Goal: Transaction & Acquisition: Purchase product/service

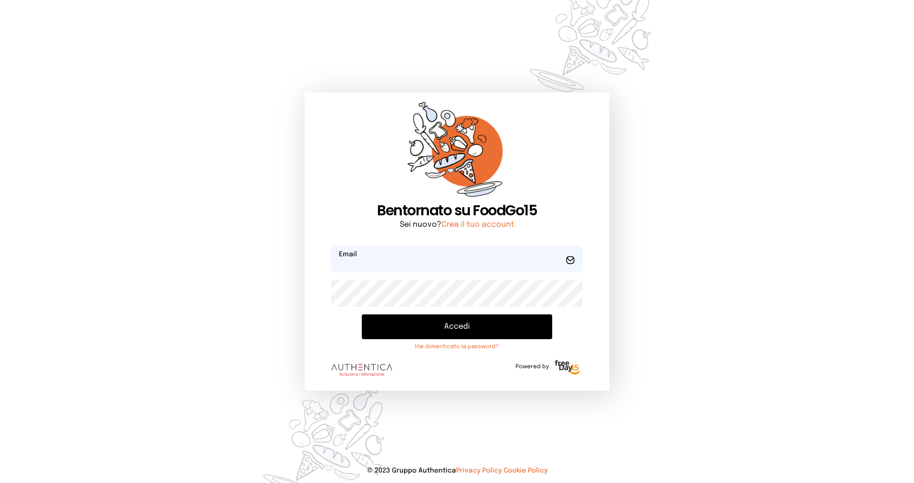
type input "**********"
click at [386, 332] on button "Accedi" at bounding box center [457, 326] width 190 height 25
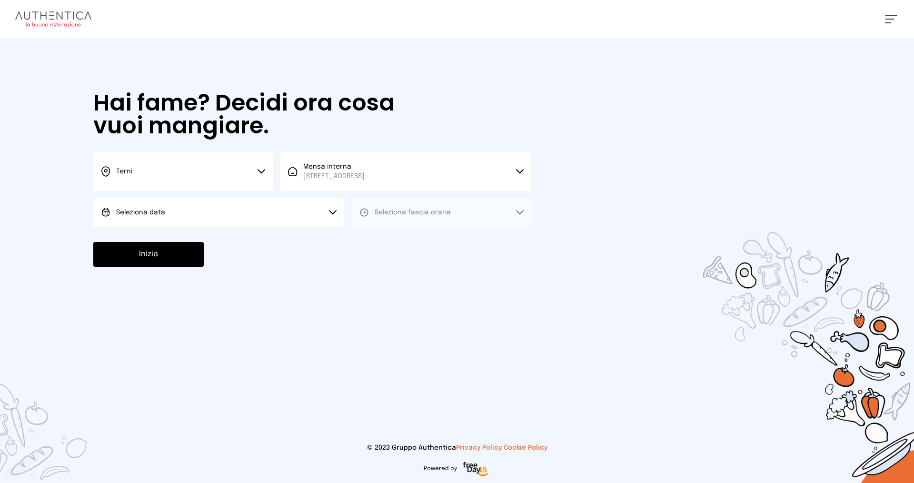
click at [170, 177] on button "Terni" at bounding box center [182, 171] width 179 height 38
click at [181, 208] on li "Terni" at bounding box center [182, 203] width 179 height 26
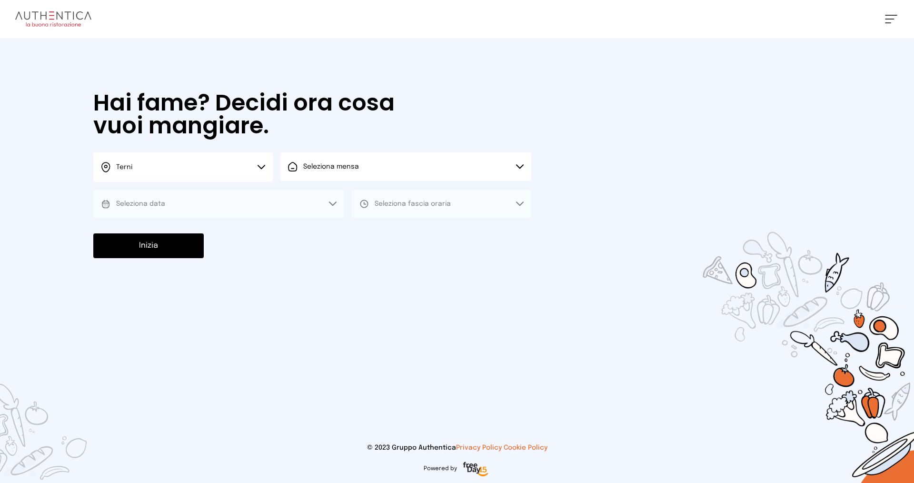
click at [326, 171] on span "Seleziona mensa" at bounding box center [331, 167] width 56 height 10
click at [335, 193] on span "Mensa interna" at bounding box center [333, 194] width 61 height 10
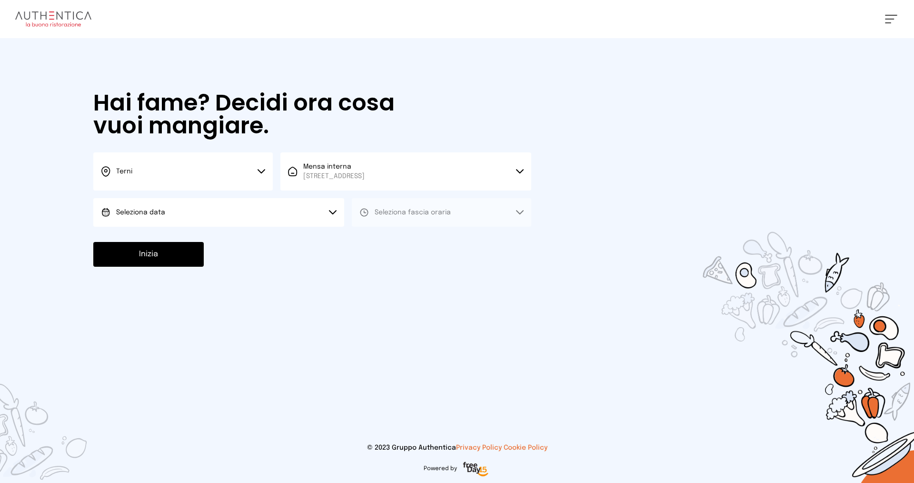
click at [204, 212] on button "Seleziona data" at bounding box center [218, 212] width 251 height 29
click at [215, 242] on li "[DATE], [DATE]" at bounding box center [218, 239] width 251 height 25
click at [411, 215] on span "Seleziona fascia oraria" at bounding box center [413, 212] width 76 height 7
click at [414, 240] on li "Pranzo" at bounding box center [441, 239] width 179 height 25
click at [143, 252] on button "Inizia" at bounding box center [148, 254] width 110 height 25
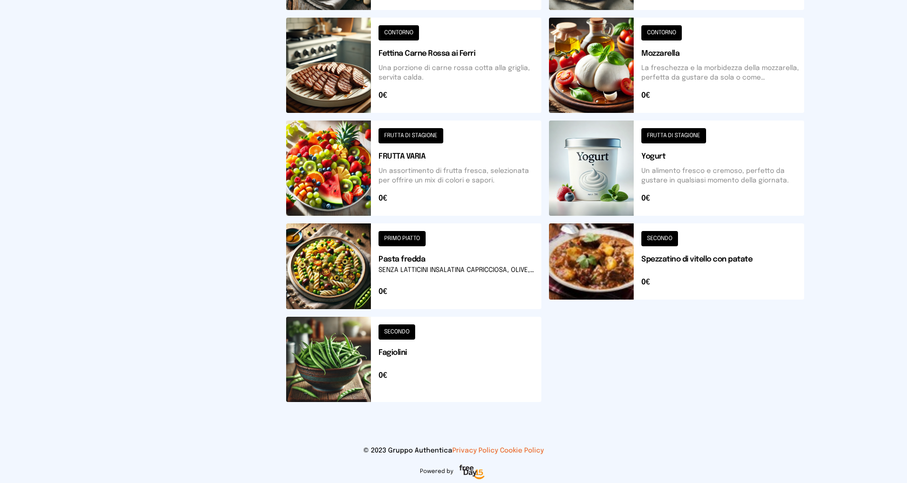
scroll to position [286, 0]
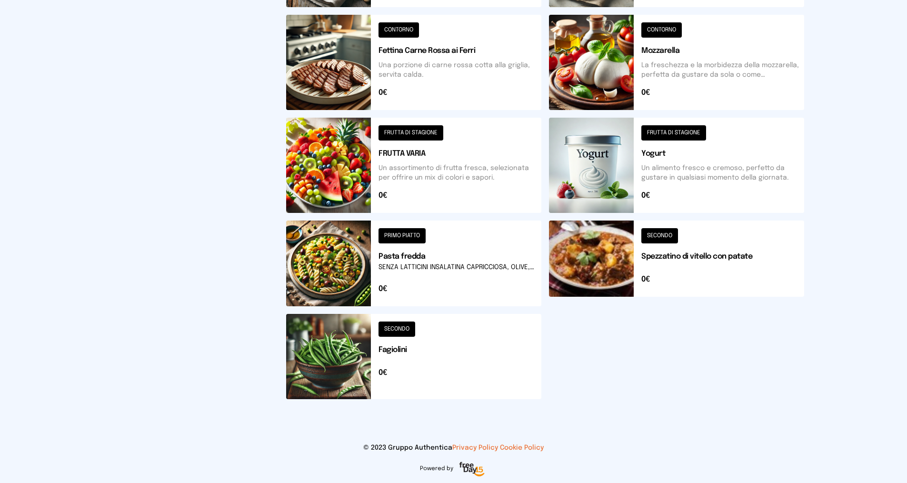
click at [406, 324] on button at bounding box center [413, 356] width 255 height 85
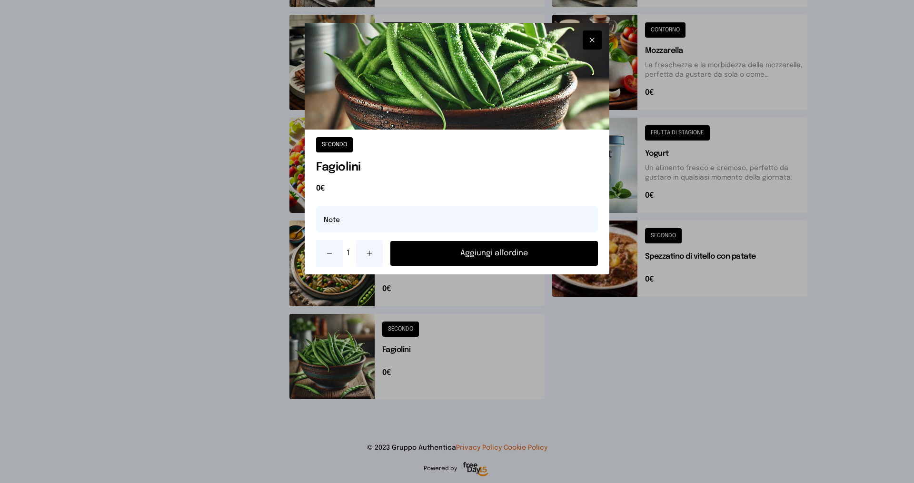
click at [472, 251] on button "Aggiungi all'ordine" at bounding box center [494, 253] width 208 height 25
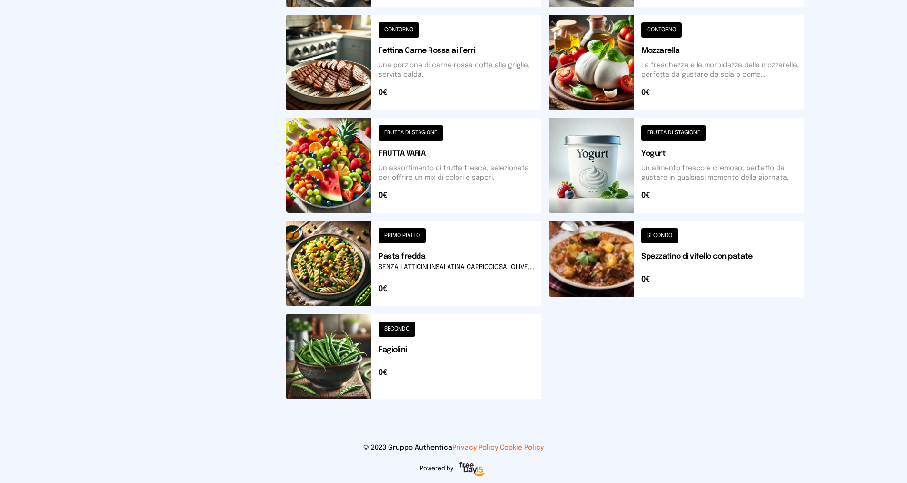
click at [396, 134] on button at bounding box center [413, 165] width 255 height 95
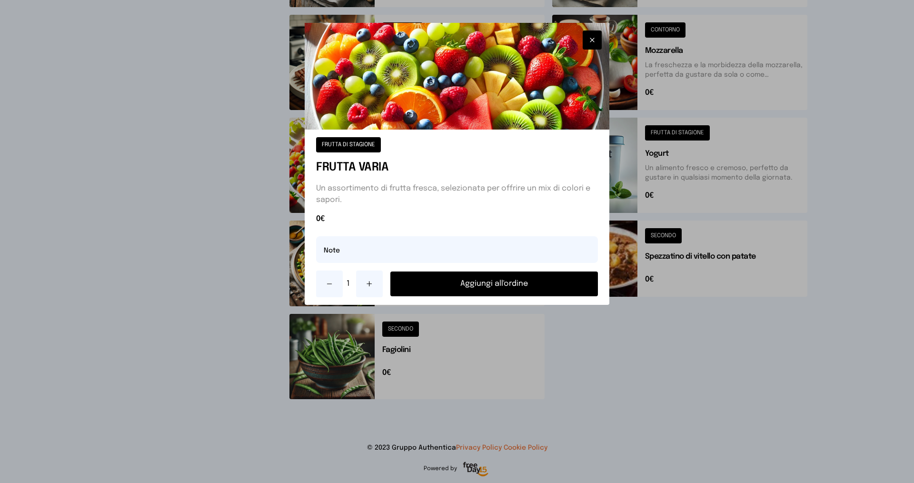
click at [438, 286] on button "Aggiungi all'ordine" at bounding box center [494, 283] width 208 height 25
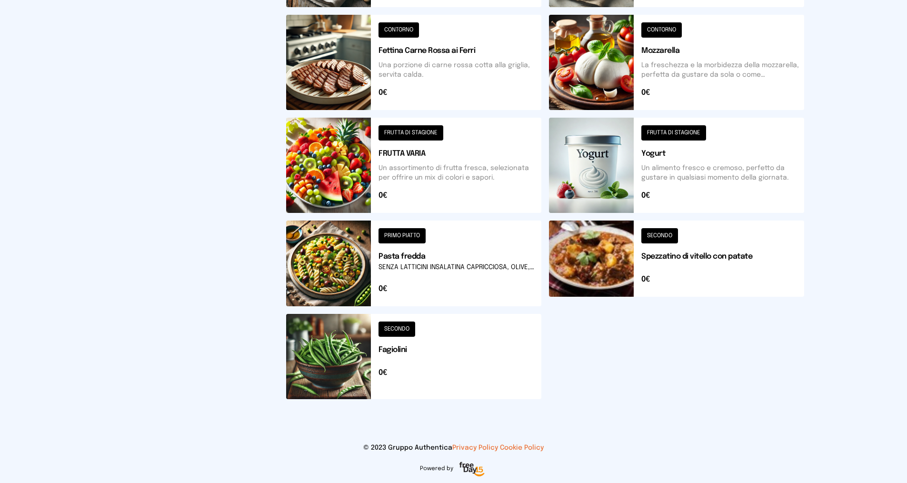
click at [397, 234] on button at bounding box center [413, 263] width 255 height 86
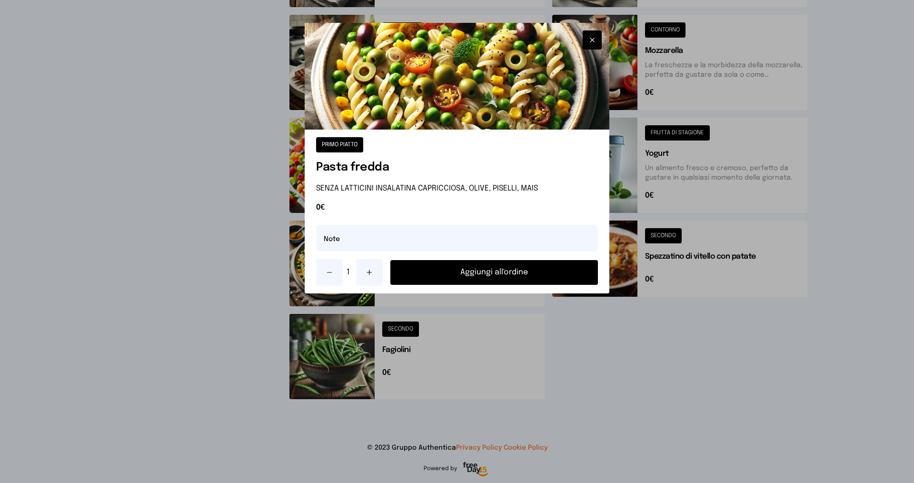
click at [436, 273] on button "Aggiungi all'ordine" at bounding box center [494, 272] width 208 height 25
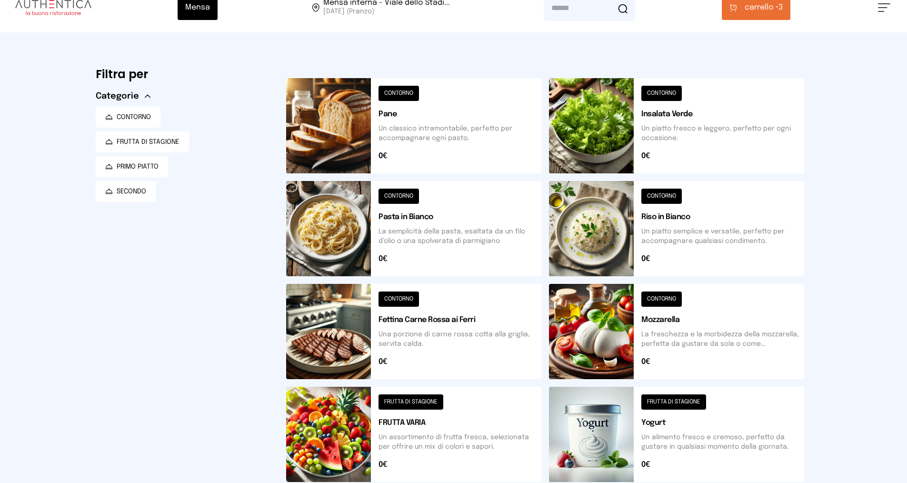
scroll to position [0, 0]
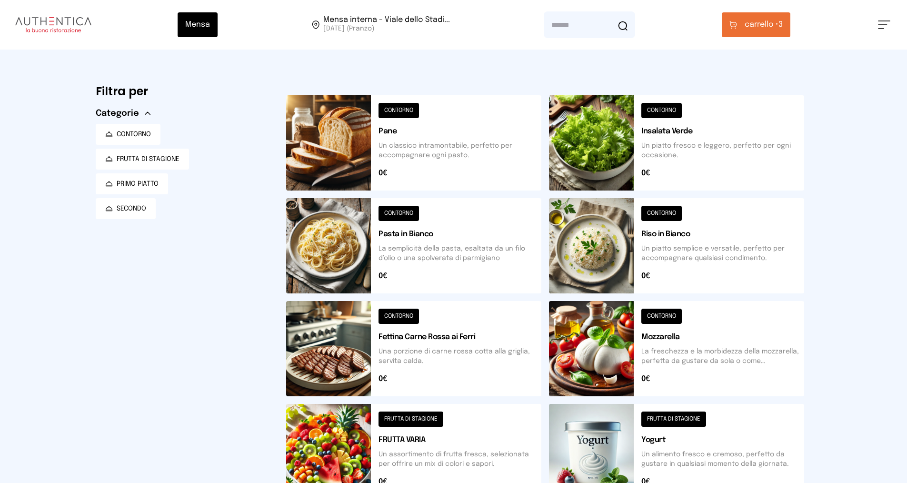
click at [776, 21] on span "carrello •" at bounding box center [762, 24] width 34 height 11
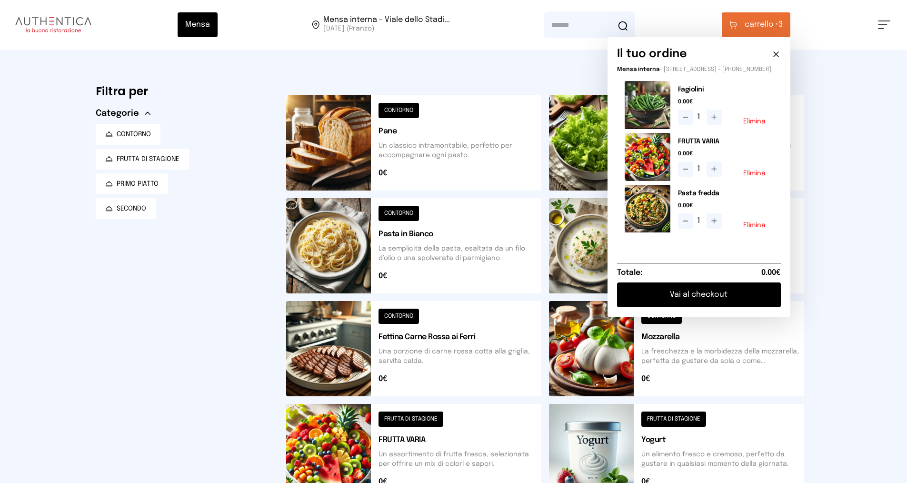
click at [716, 301] on button "Vai al checkout" at bounding box center [699, 294] width 164 height 25
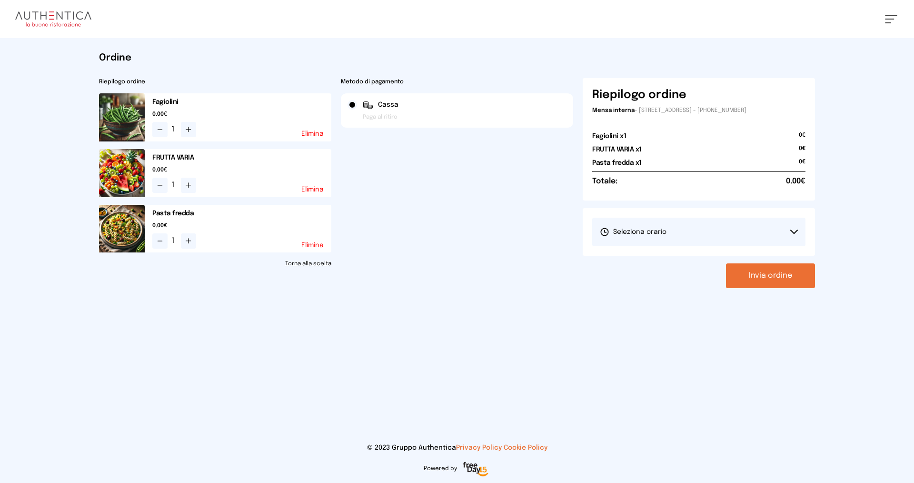
click at [642, 231] on span "Seleziona orario" at bounding box center [633, 232] width 67 height 10
click at [655, 257] on span "1° Turno (13:00 - 15:00)" at bounding box center [636, 259] width 72 height 10
click at [756, 275] on button "Invia ordine" at bounding box center [770, 275] width 89 height 25
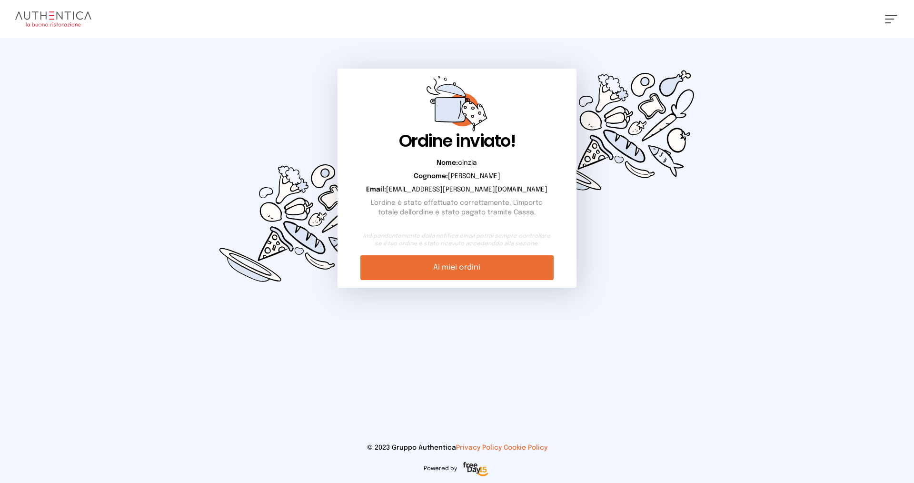
click at [487, 268] on link "Ai miei ordini" at bounding box center [456, 267] width 193 height 25
